Goal: Communication & Community: Answer question/provide support

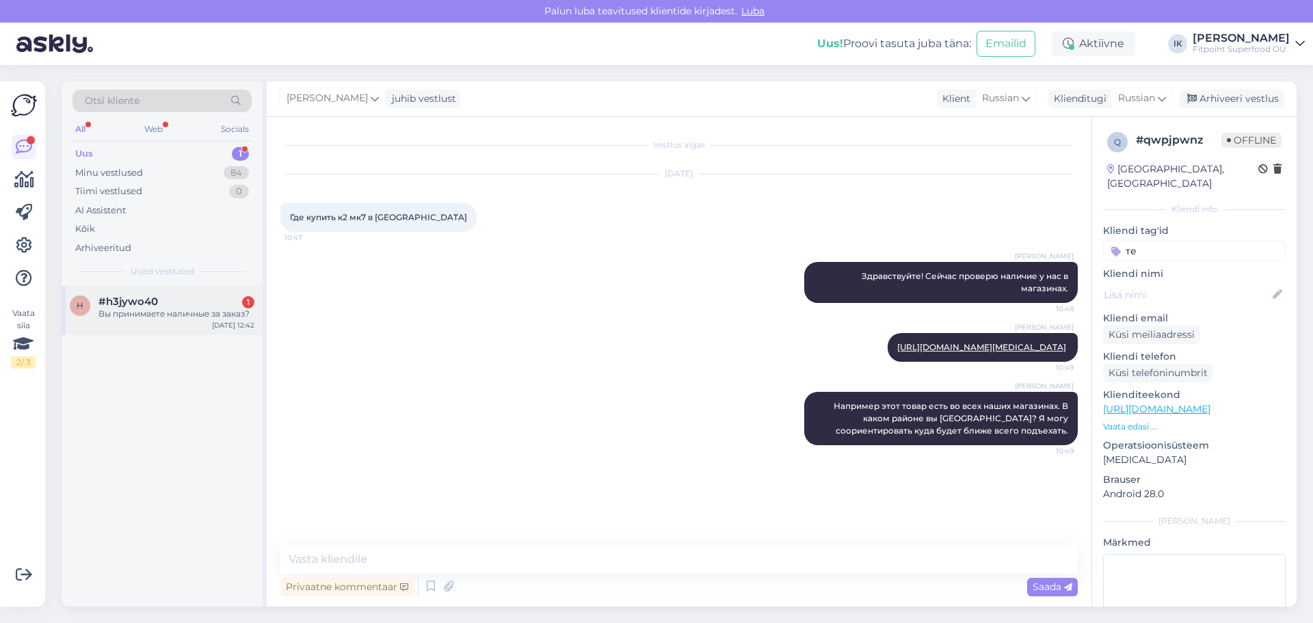
click at [170, 314] on div "Вы принимаете наличные за заказ?" at bounding box center [177, 314] width 156 height 12
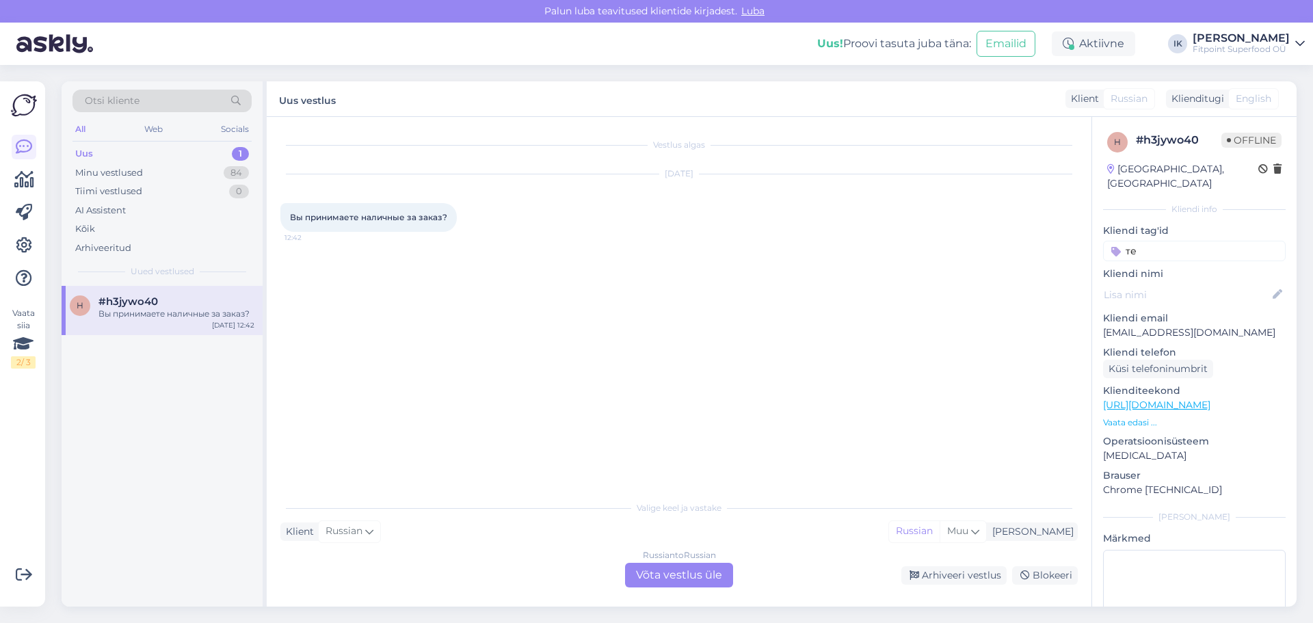
click at [662, 586] on div "Russian to Russian Võta vestlus üle" at bounding box center [679, 575] width 108 height 25
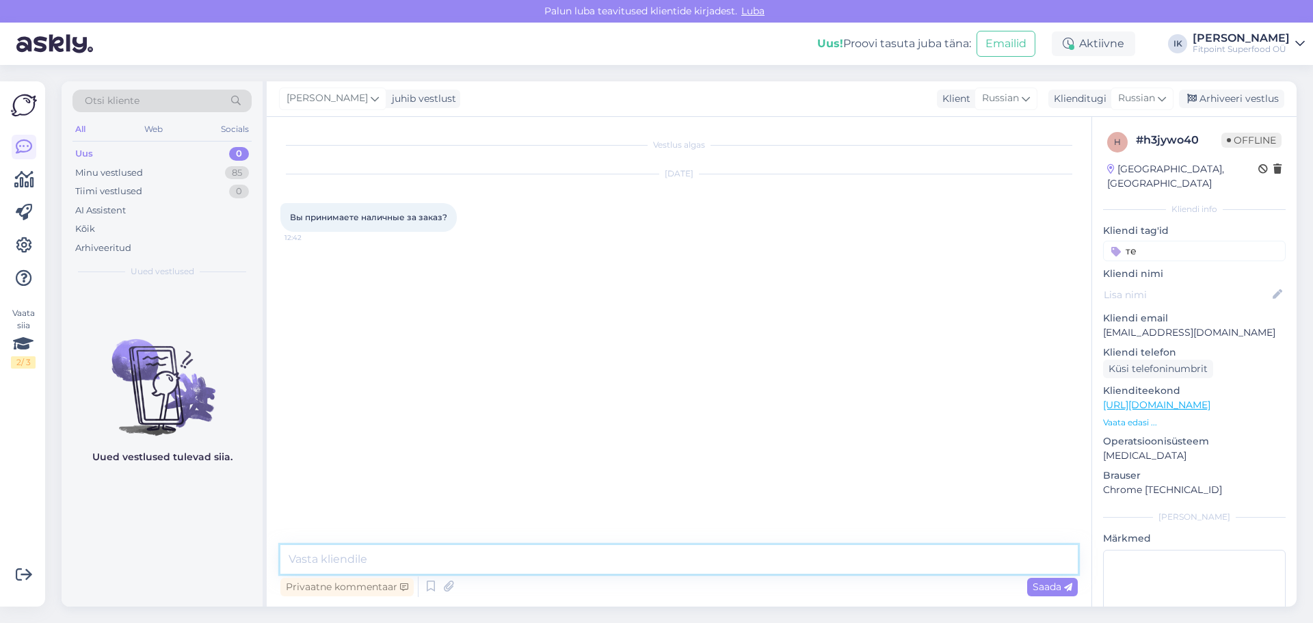
click at [488, 571] on textarea at bounding box center [679, 559] width 798 height 29
type textarea "Здравствуйте! Только при заказе в один из наших магазинов."
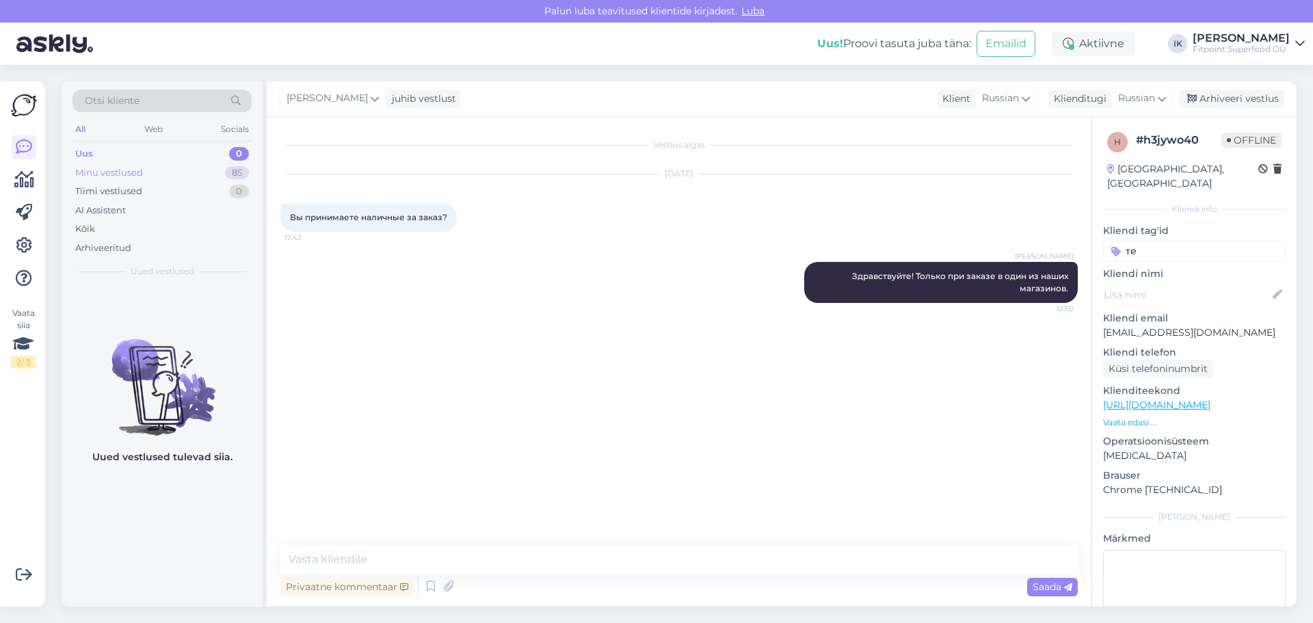
click at [117, 177] on div "Minu vestlused" at bounding box center [109, 173] width 68 height 14
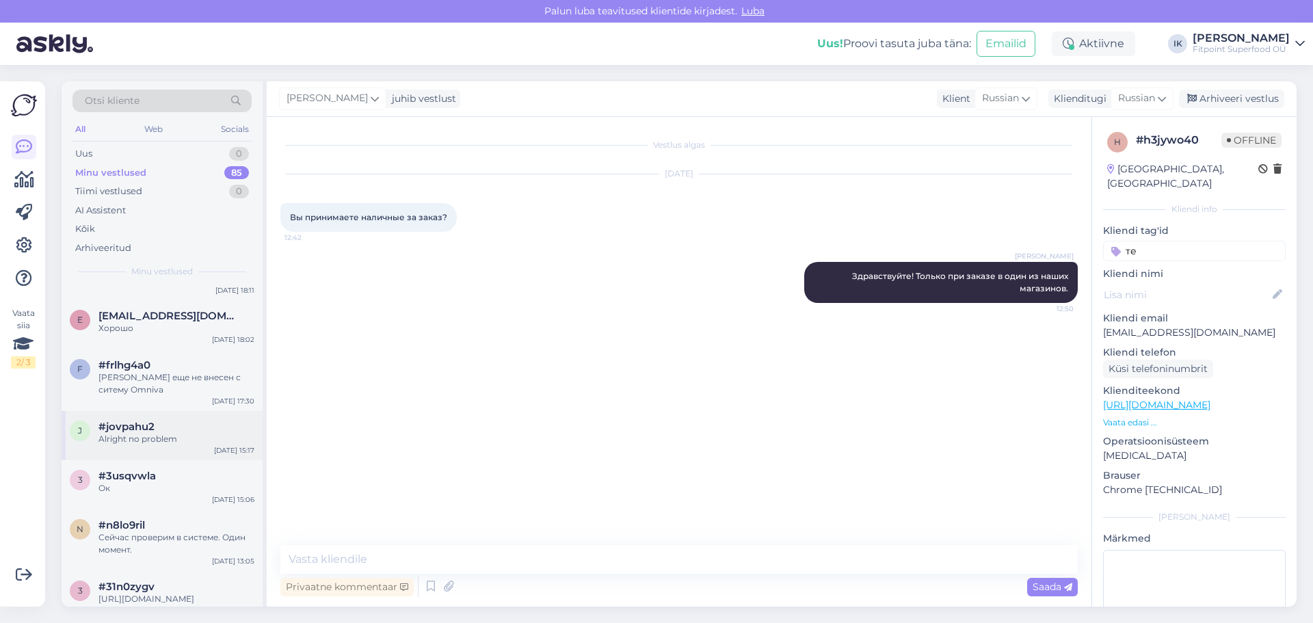
scroll to position [342, 0]
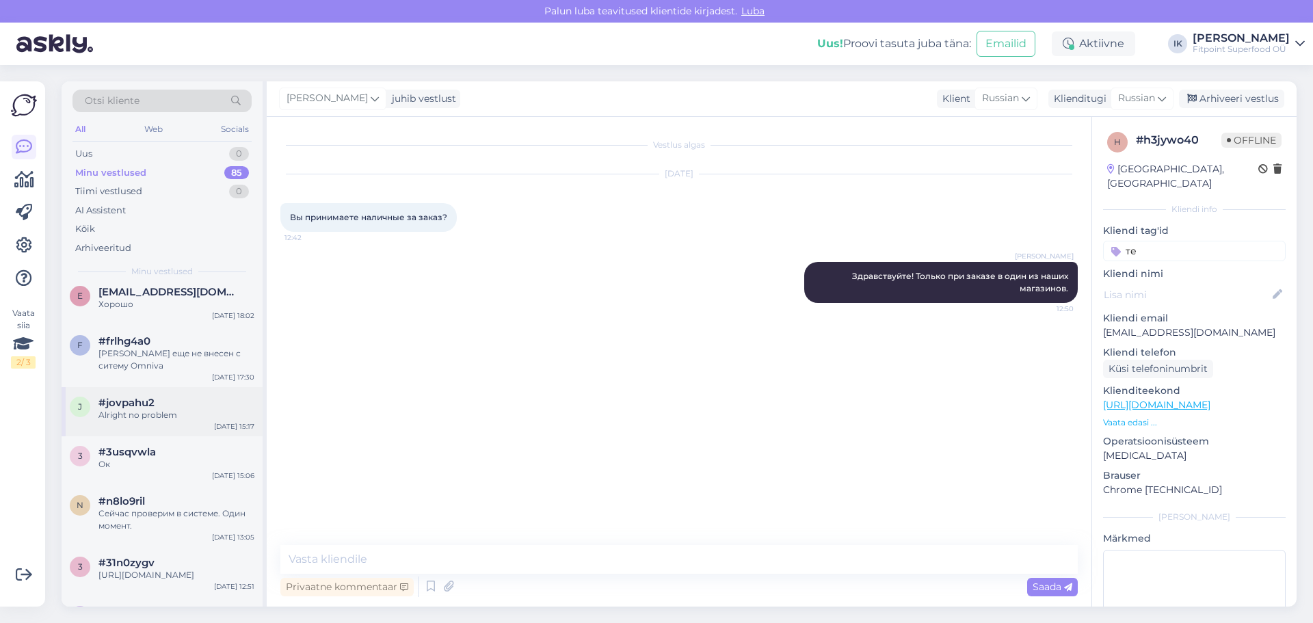
click at [196, 414] on div "Alright no problem" at bounding box center [177, 415] width 156 height 12
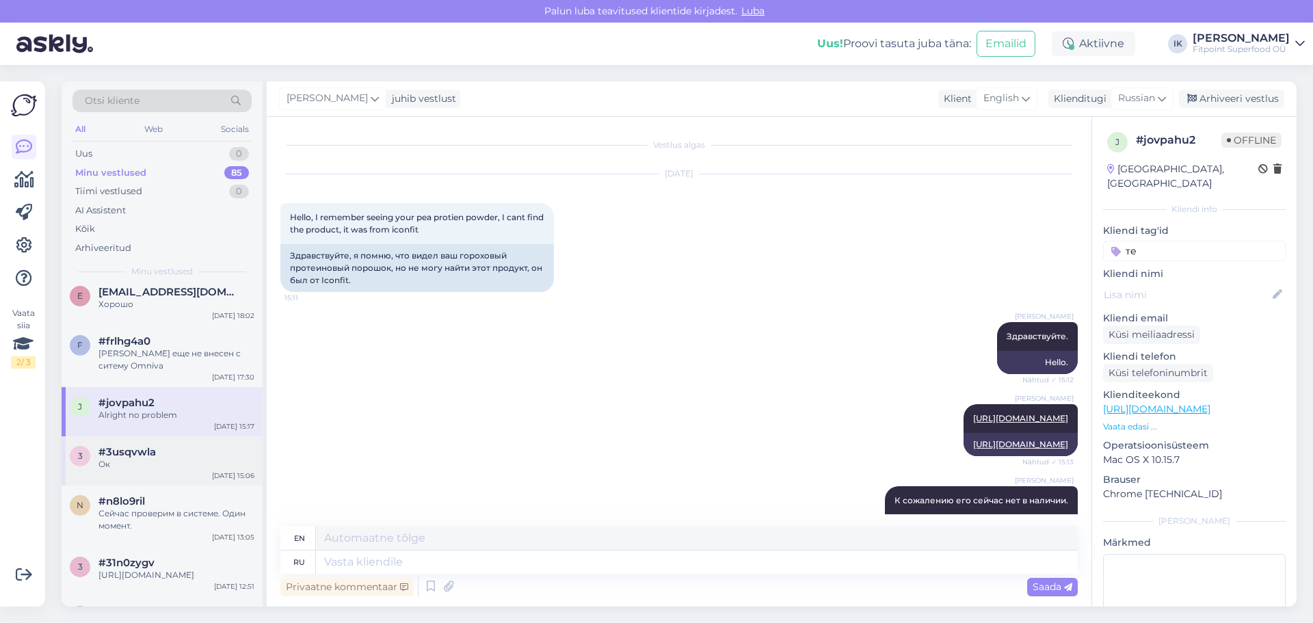
scroll to position [499, 0]
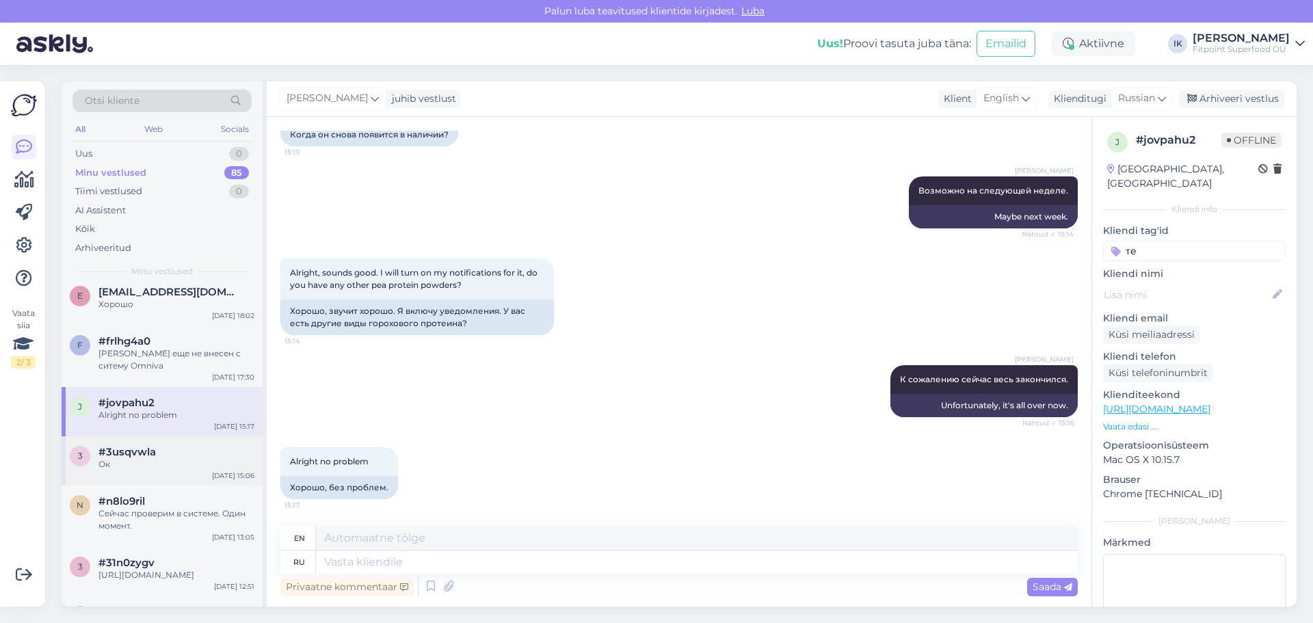
click at [181, 471] on div "3 #3usqvwla Ок [DATE] 15:06" at bounding box center [162, 460] width 201 height 49
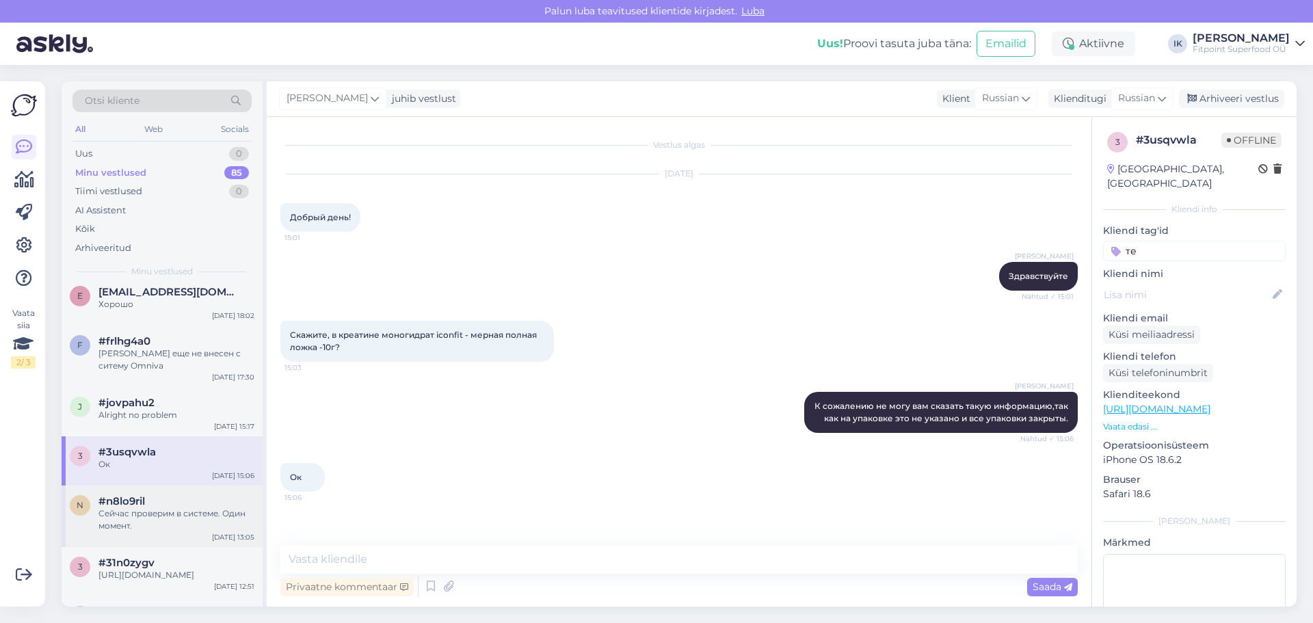
click at [175, 513] on div "Сейчас проверим в системе. Один момент." at bounding box center [177, 520] width 156 height 25
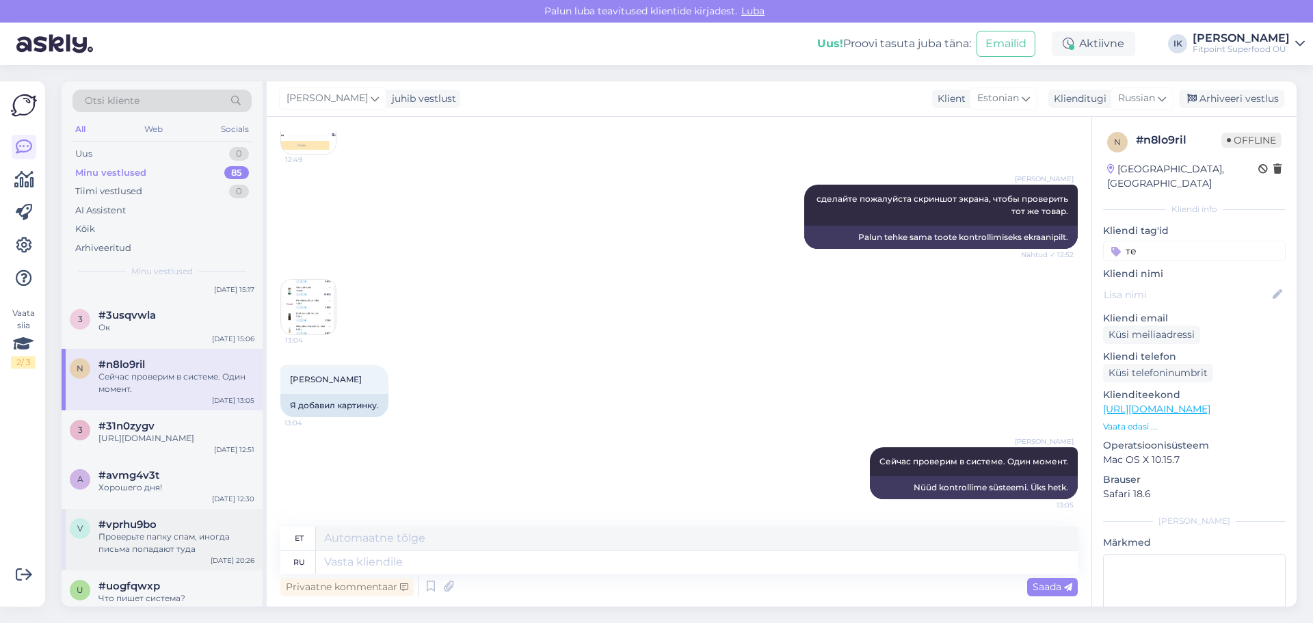
scroll to position [547, 0]
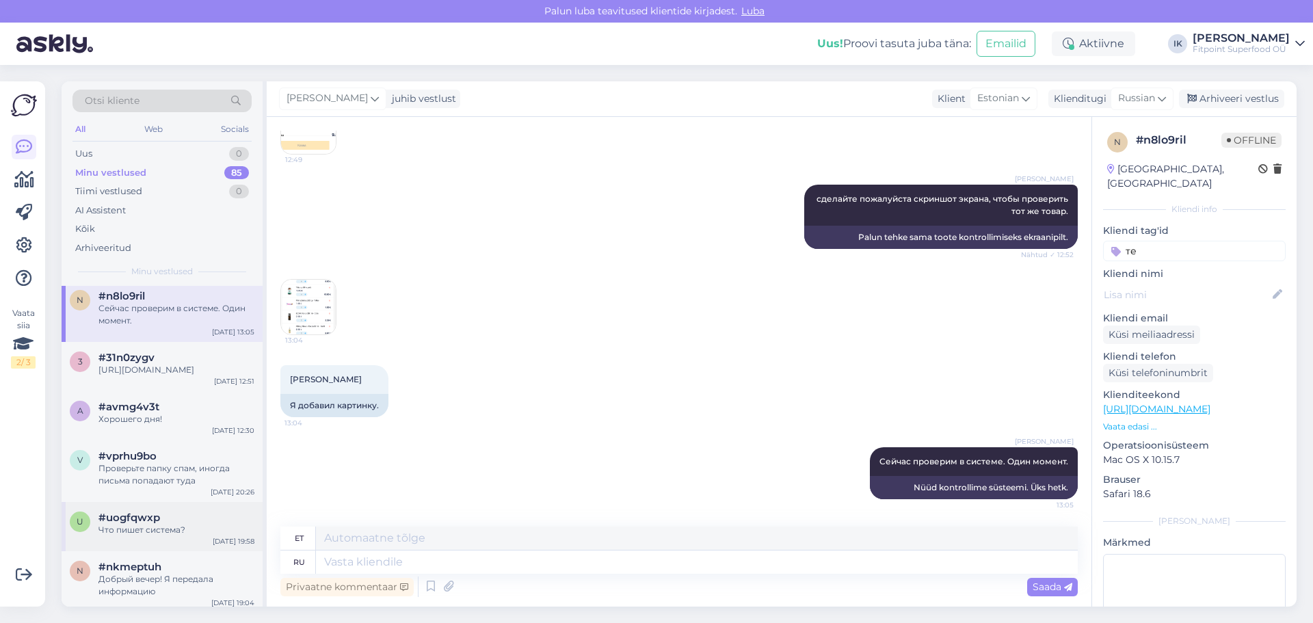
click at [189, 532] on div "Что пишет система?" at bounding box center [177, 530] width 156 height 12
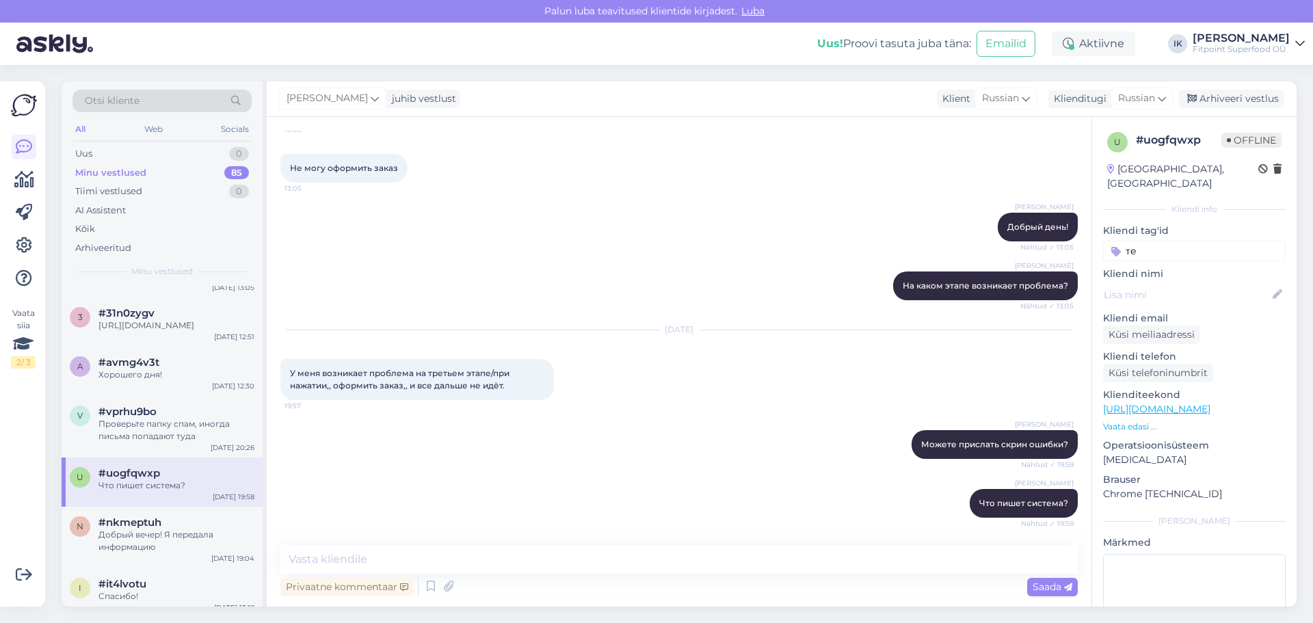
scroll to position [616, 0]
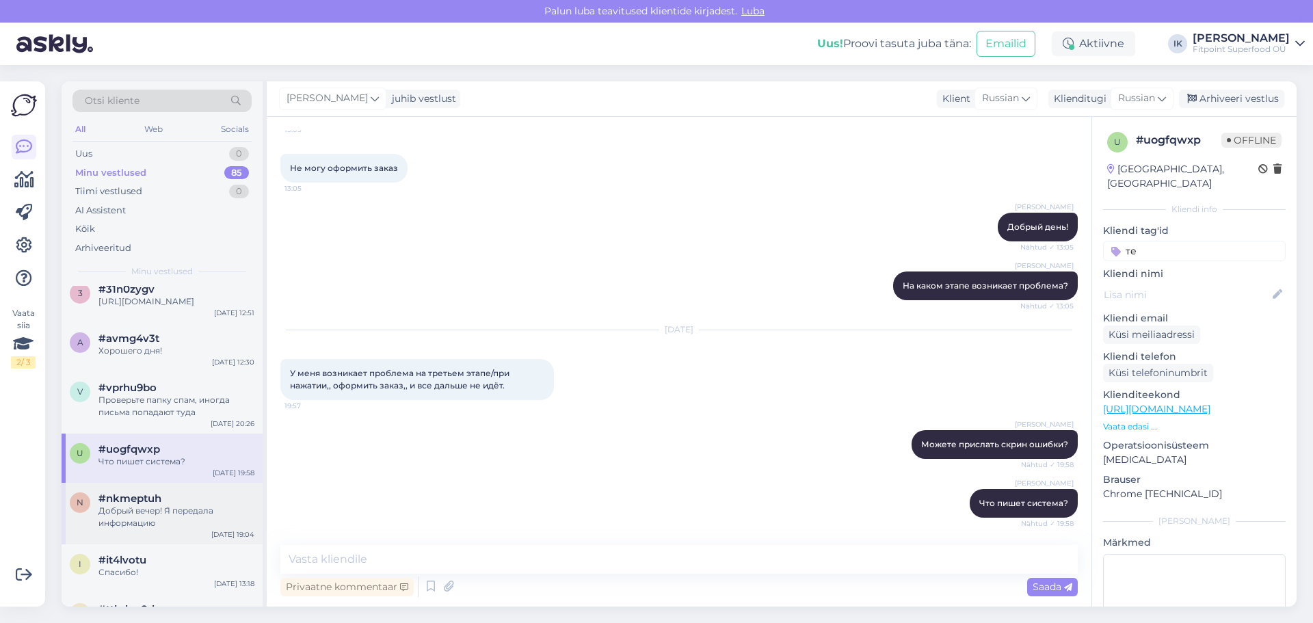
click at [189, 520] on div "Добрый вечер! Я передала информацию" at bounding box center [177, 517] width 156 height 25
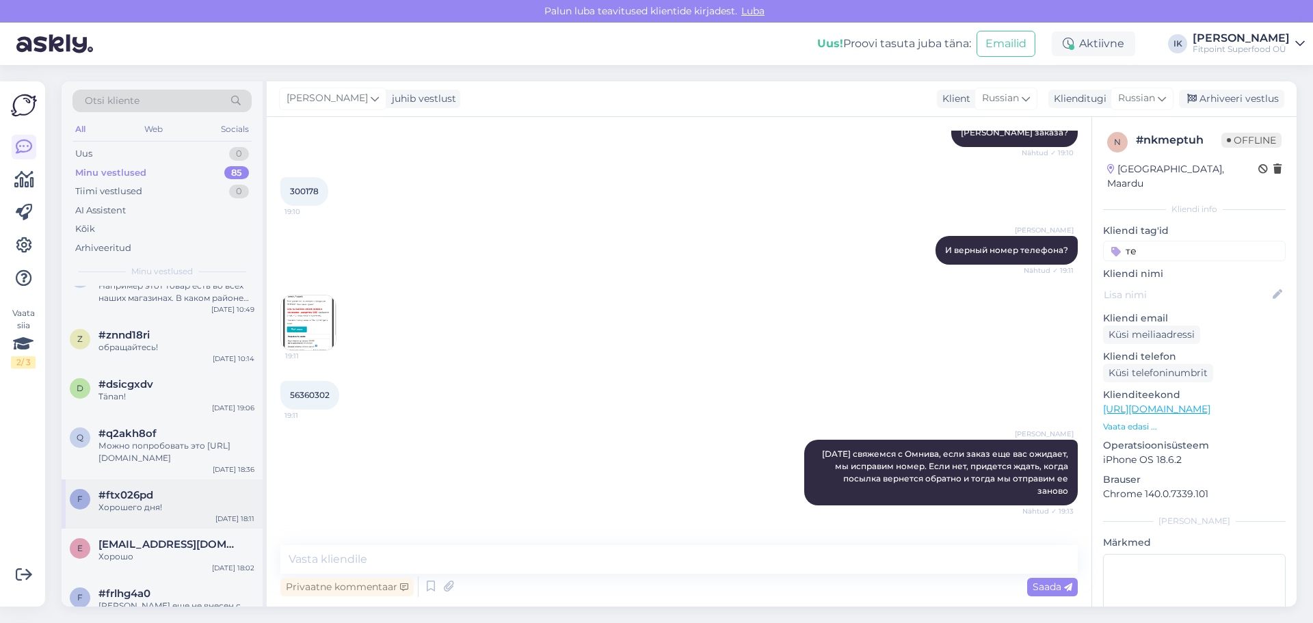
scroll to position [0, 0]
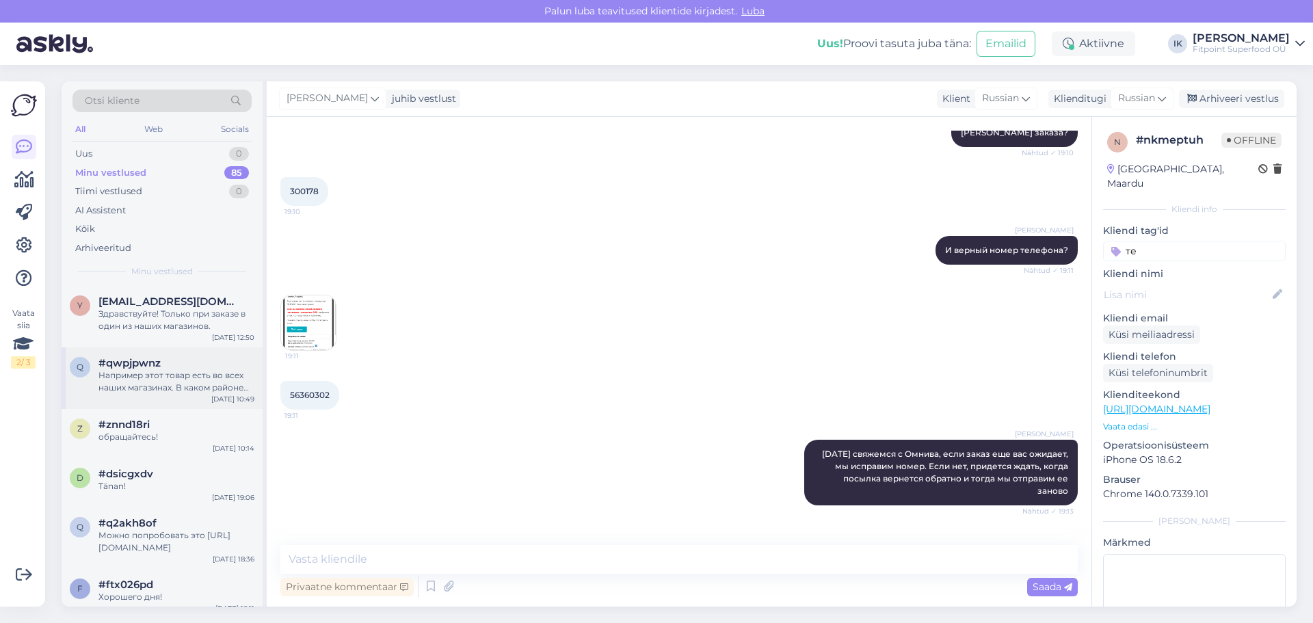
click at [163, 388] on div "Например этот товар есть во всех наших магазинах. В каком районе вы [GEOGRAPHIC…" at bounding box center [177, 381] width 156 height 25
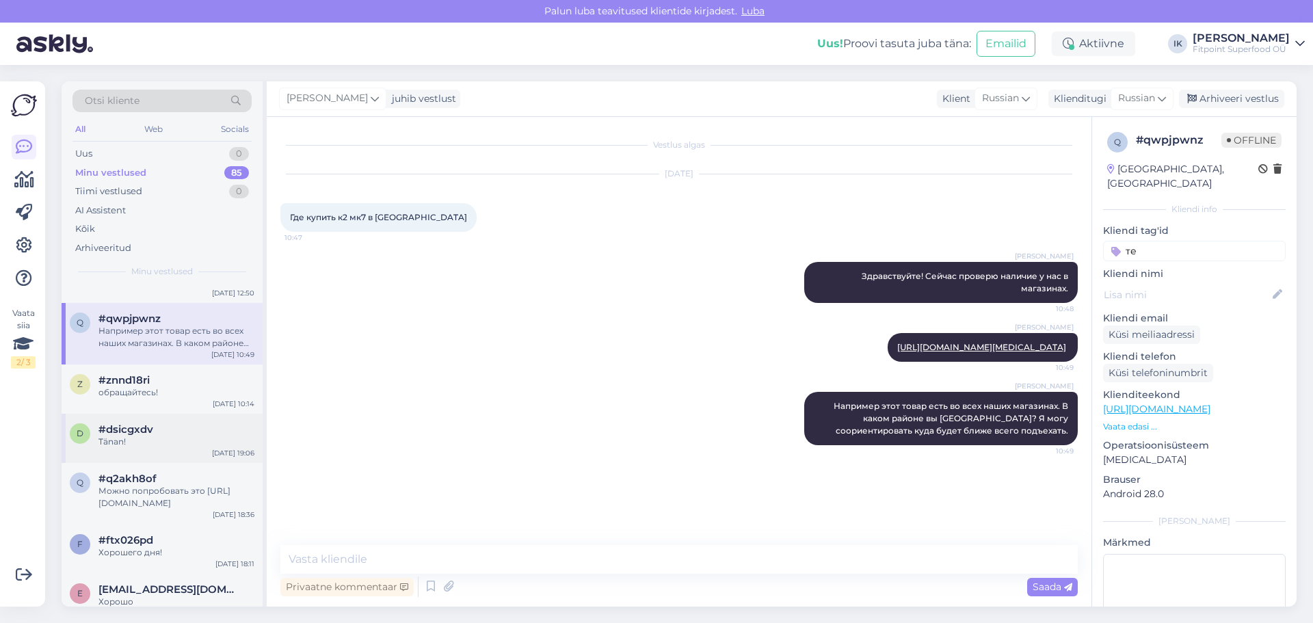
scroll to position [68, 0]
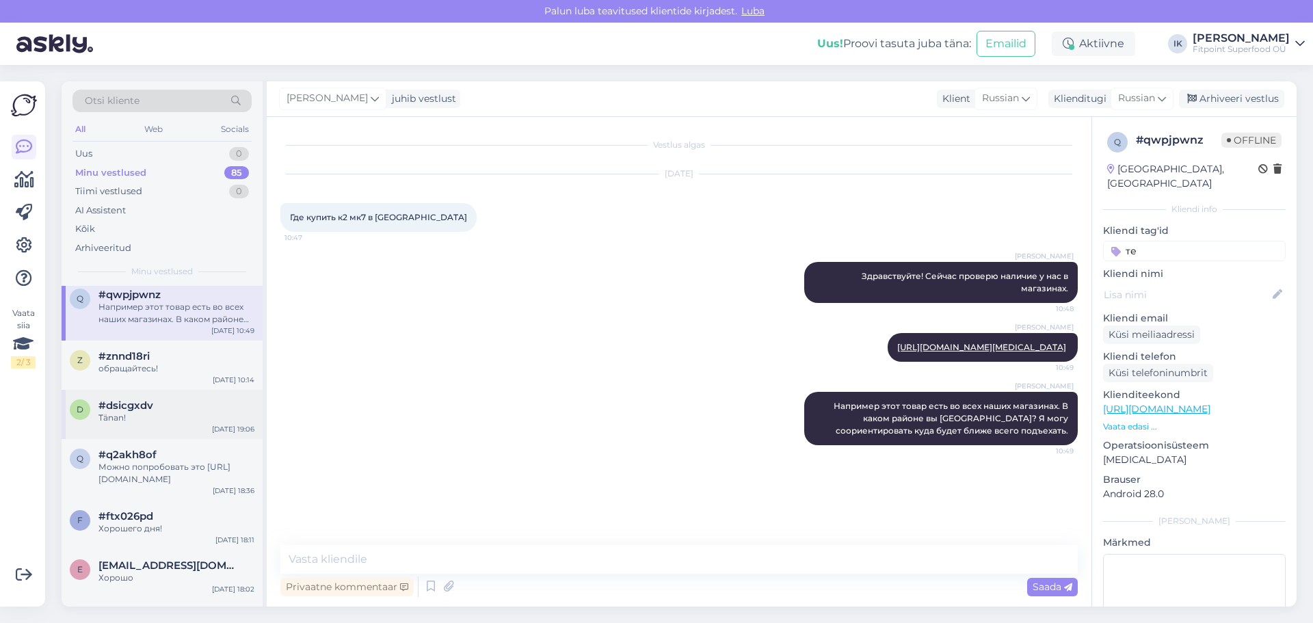
click at [161, 428] on div "d #dsicgxdv Tänan! [DATE] 19:06" at bounding box center [162, 414] width 201 height 49
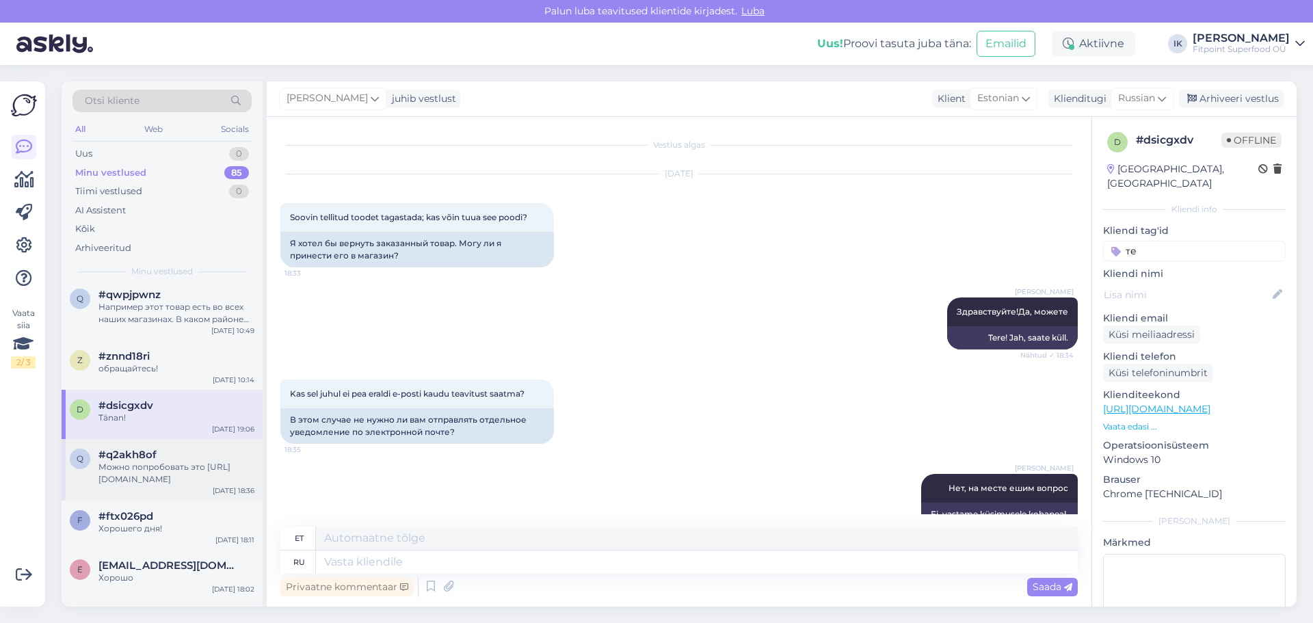
scroll to position [109, 0]
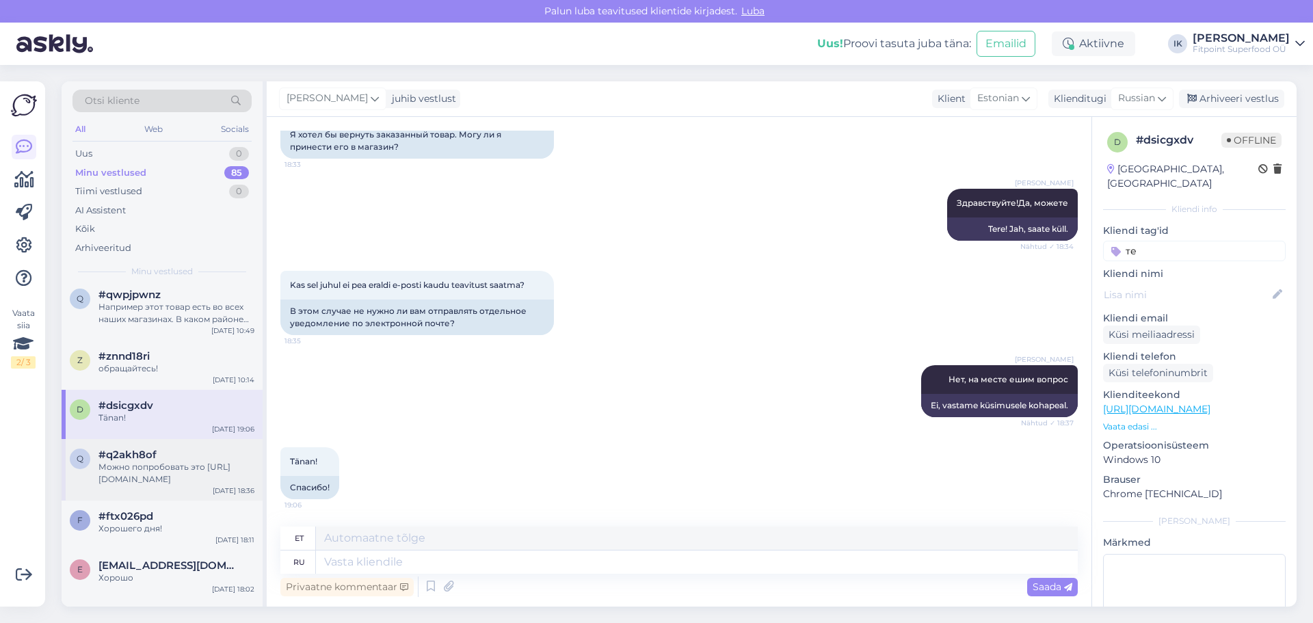
click at [151, 456] on span "#q2akh8of" at bounding box center [128, 455] width 58 height 12
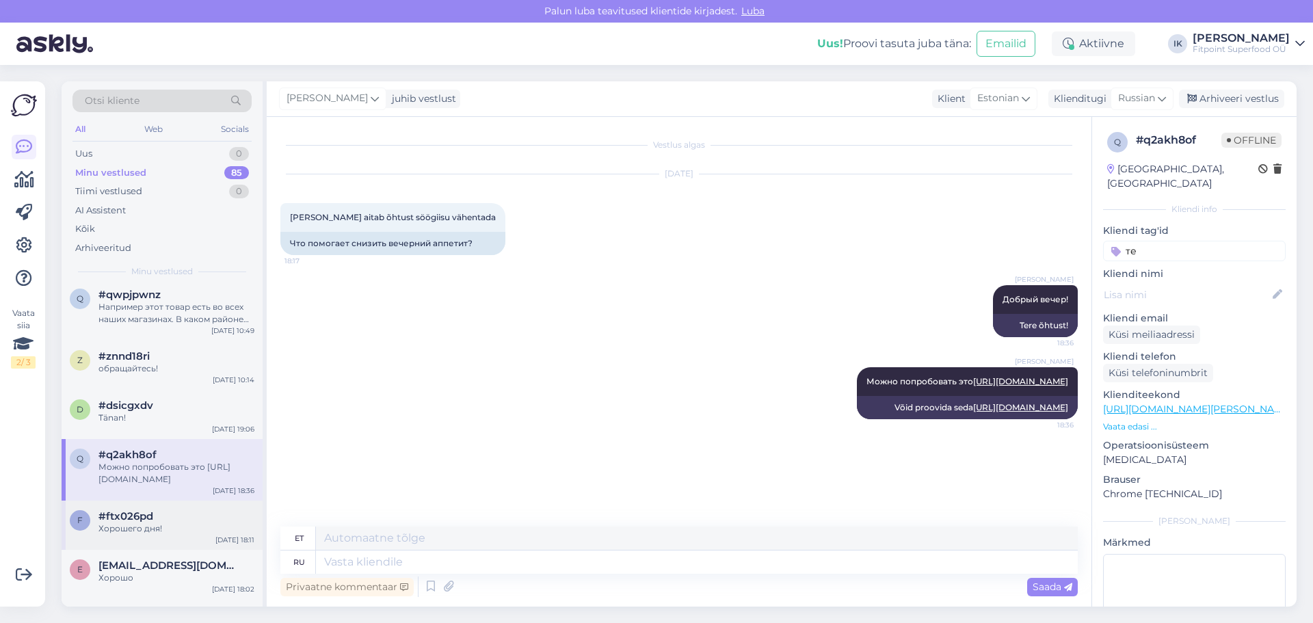
click at [147, 525] on div "Хорошего дня!" at bounding box center [177, 529] width 156 height 12
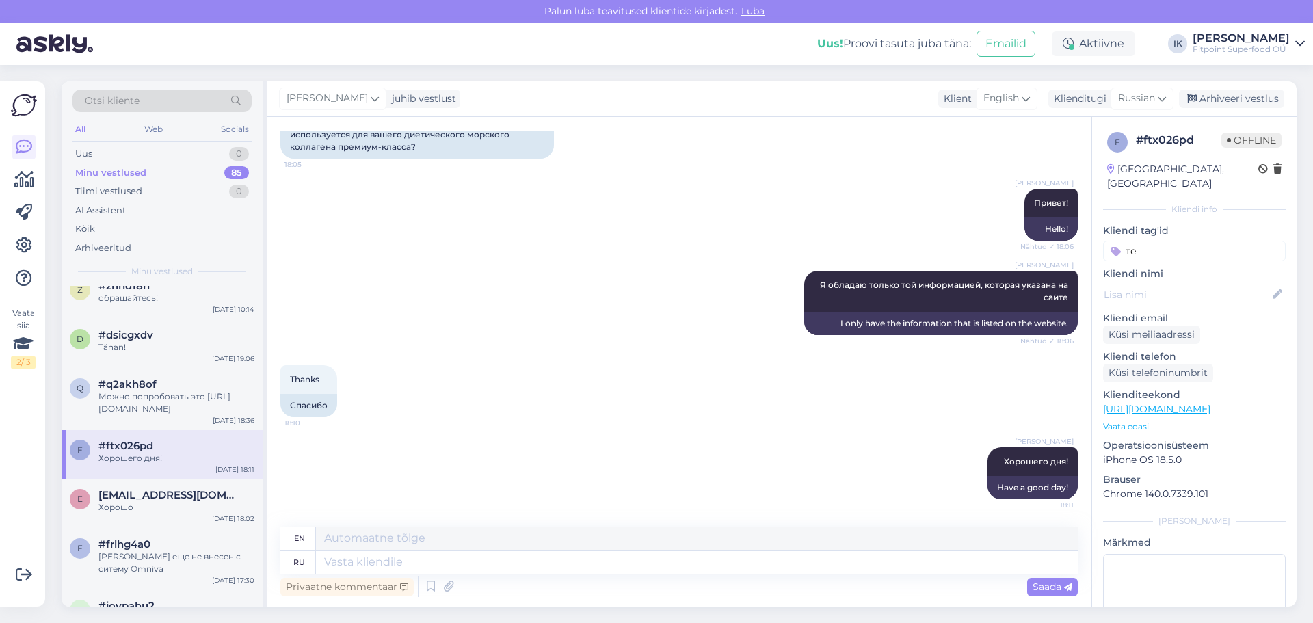
scroll to position [205, 0]
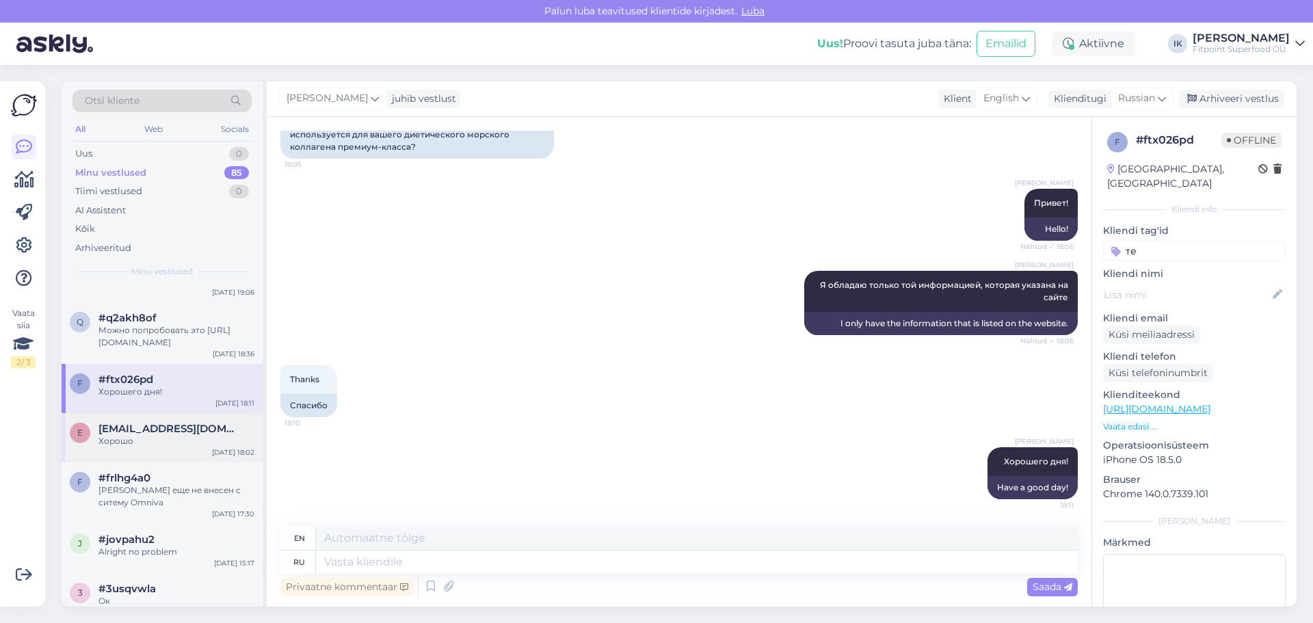
click at [170, 418] on div "e [EMAIL_ADDRESS][DOMAIN_NAME] Хорошо [DATE] 18:02" at bounding box center [162, 437] width 201 height 49
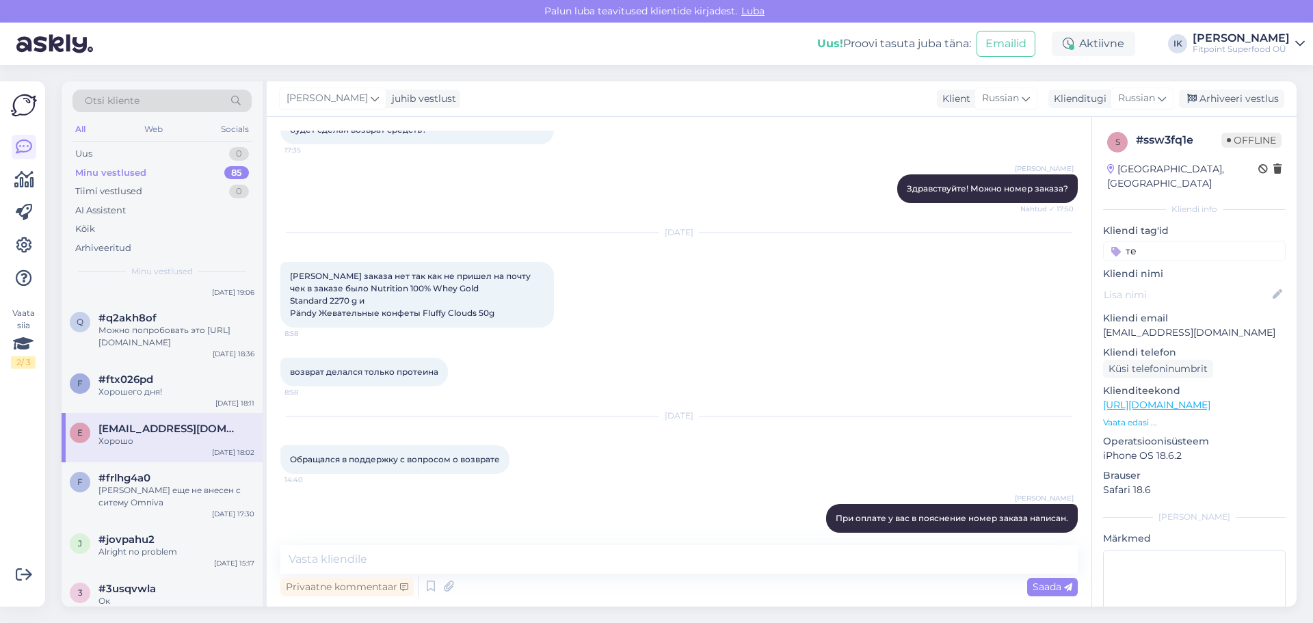
scroll to position [0, 0]
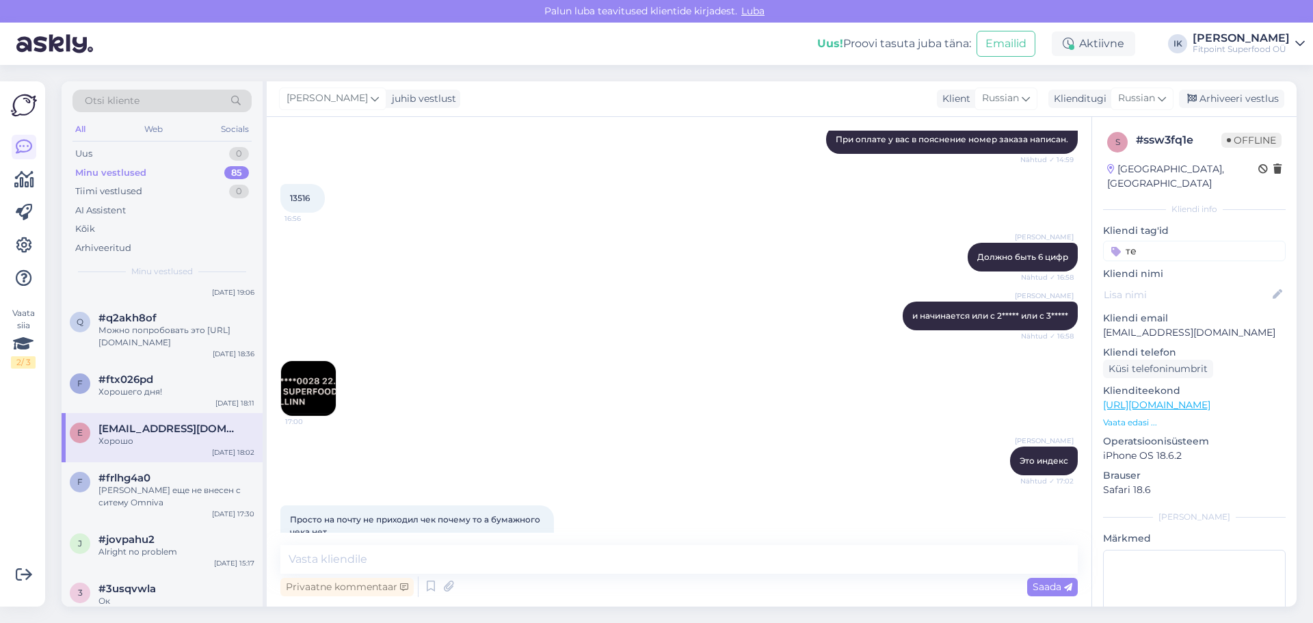
click at [320, 388] on img at bounding box center [308, 388] width 55 height 55
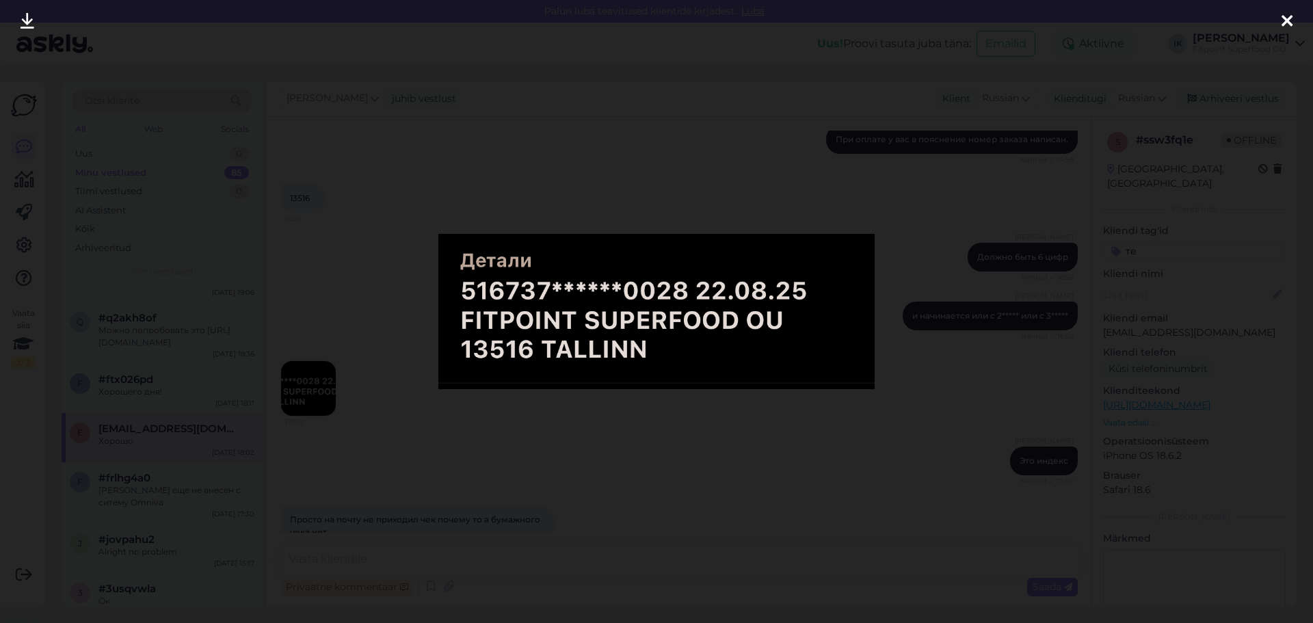
click at [990, 287] on div at bounding box center [656, 311] width 1313 height 623
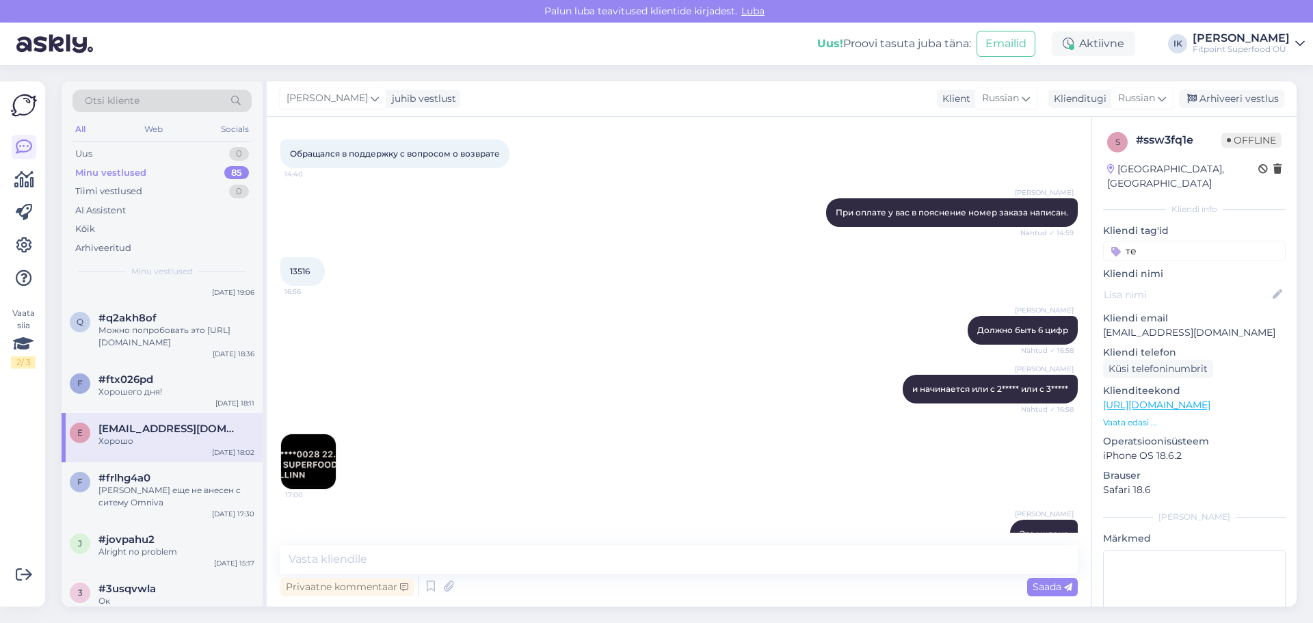
scroll to position [410, 0]
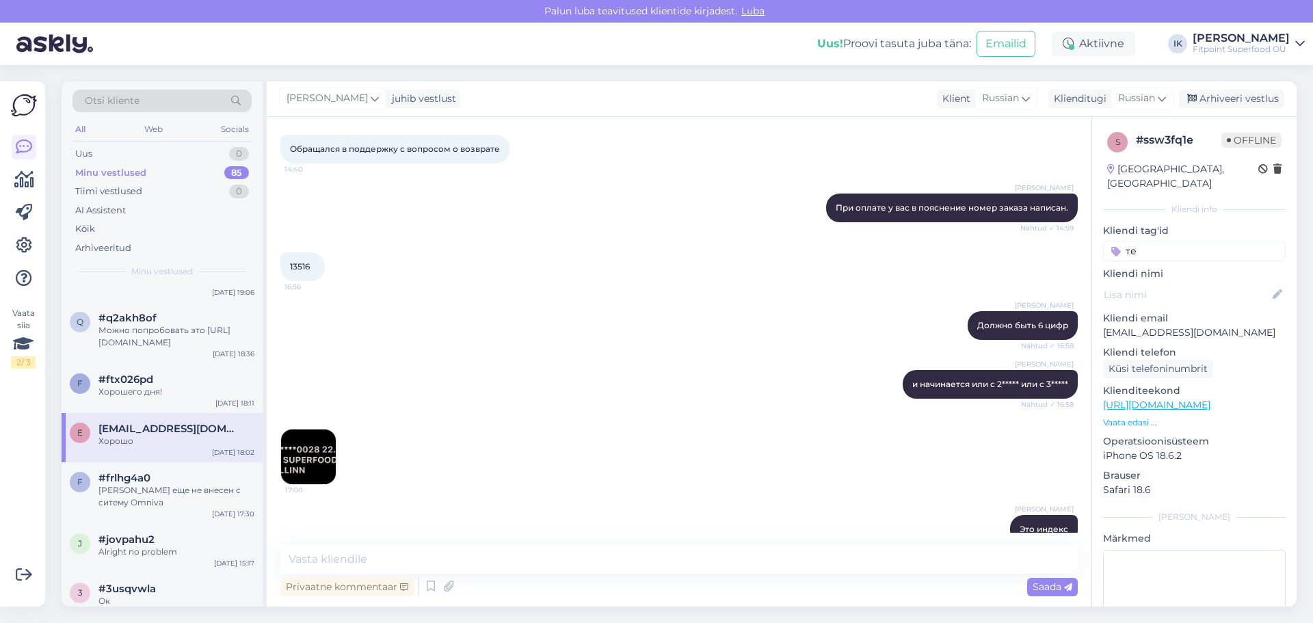
click at [310, 458] on img at bounding box center [308, 457] width 55 height 55
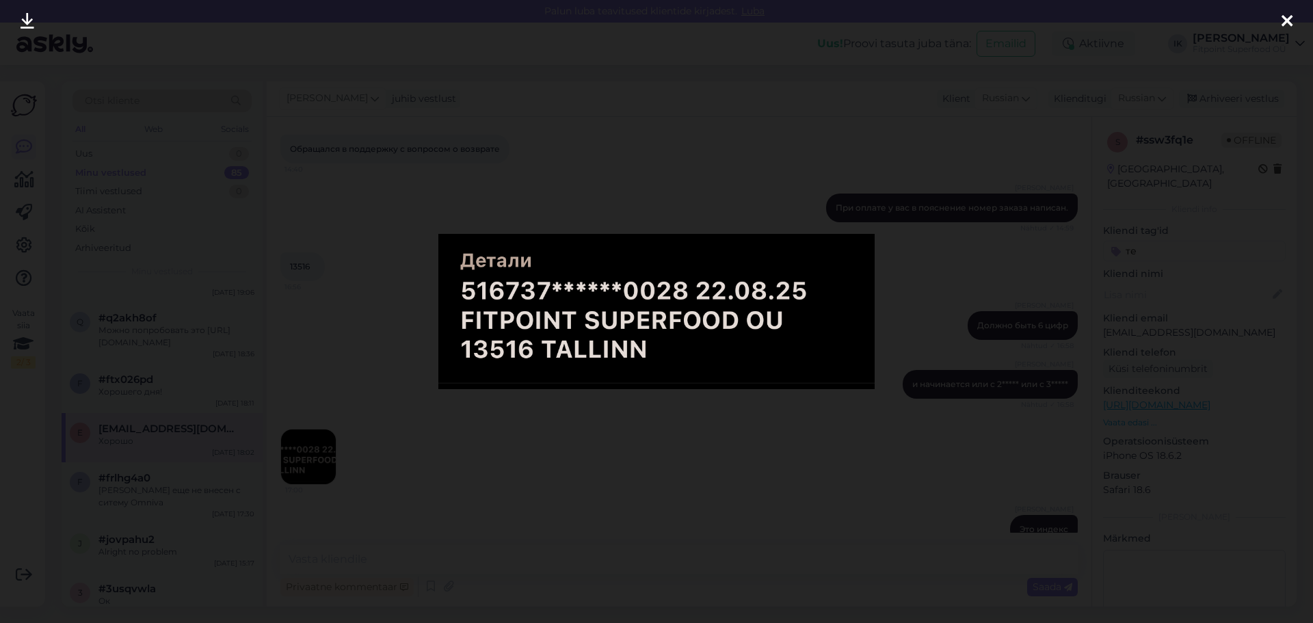
click at [738, 153] on div at bounding box center [656, 311] width 1313 height 623
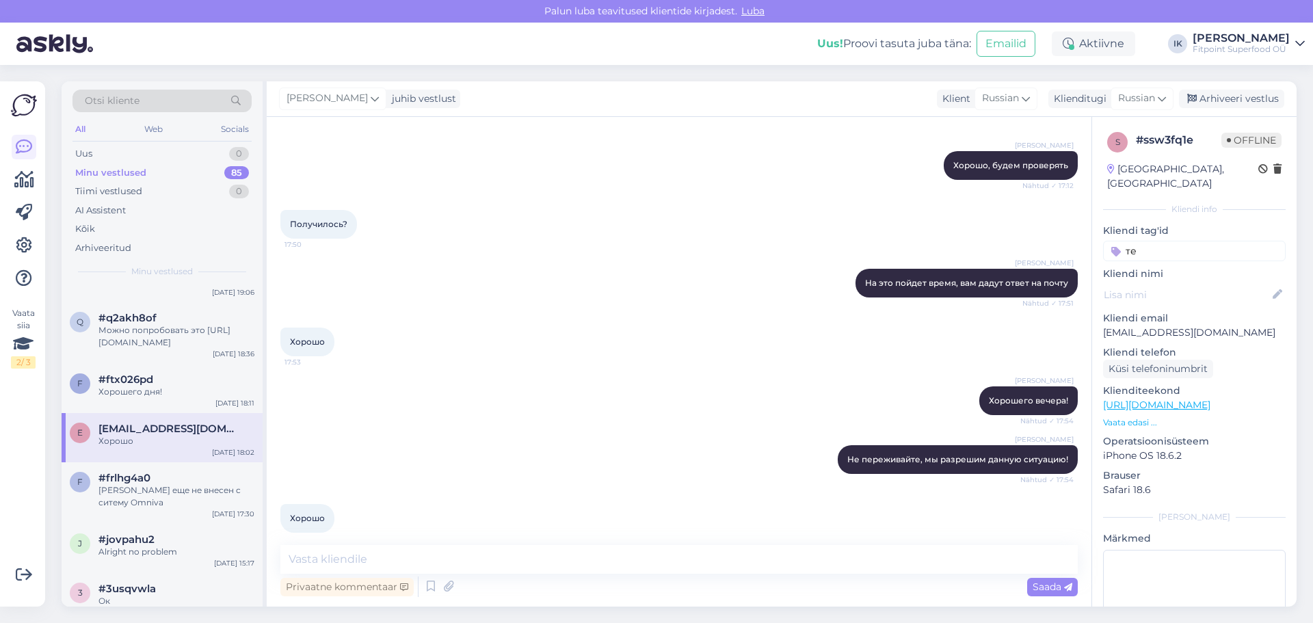
scroll to position [1285, 0]
